Goal: Transaction & Acquisition: Subscribe to service/newsletter

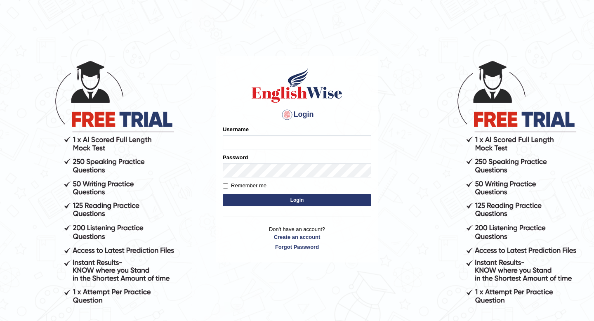
type input "CP2255"
click at [301, 201] on button "Login" at bounding box center [297, 200] width 148 height 12
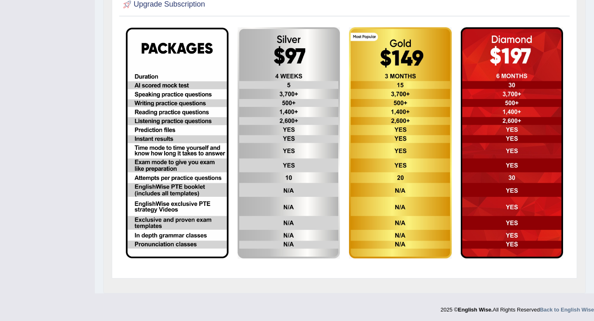
scroll to position [230, 0]
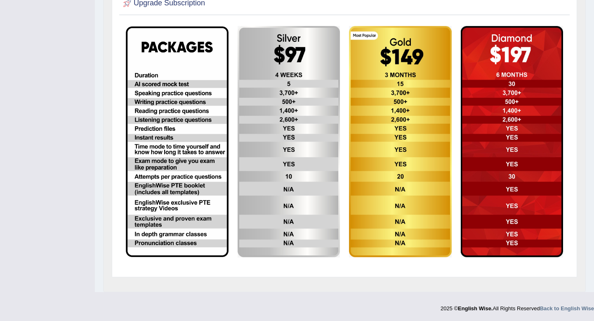
click at [503, 160] on img at bounding box center [512, 141] width 103 height 231
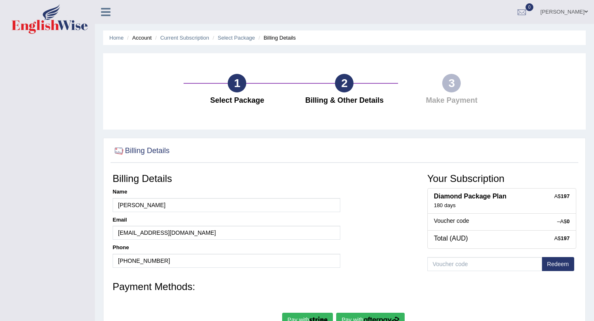
click at [98, 252] on div "Home Account Current Subscription Select Package Billing Details 1 Select Packa…" at bounding box center [344, 206] width 499 height 412
